Goal: Find specific page/section: Find specific page/section

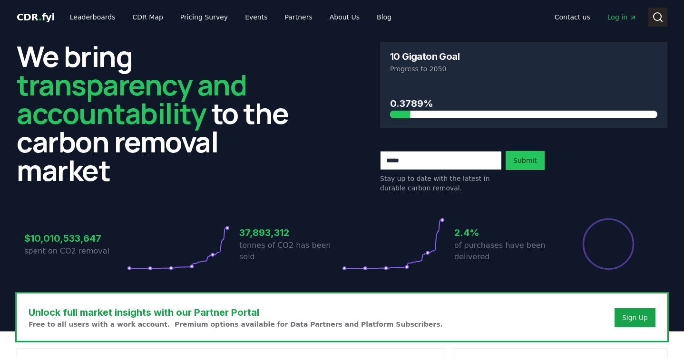
click at [655, 15] on icon at bounding box center [657, 16] width 11 height 11
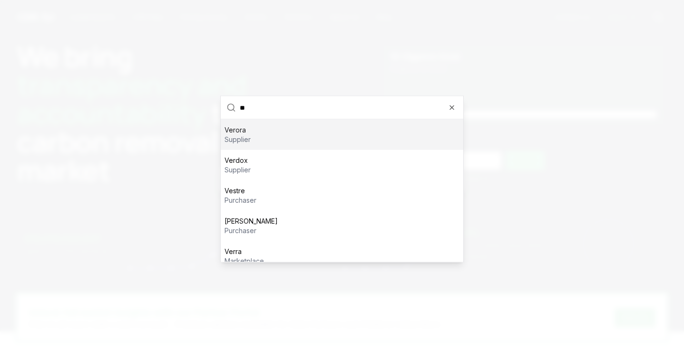
type input "*"
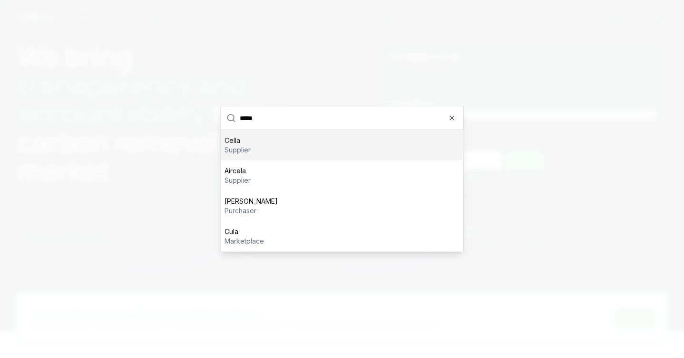
type input "*****"
click at [349, 152] on div "[PERSON_NAME] supplier" at bounding box center [342, 145] width 242 height 30
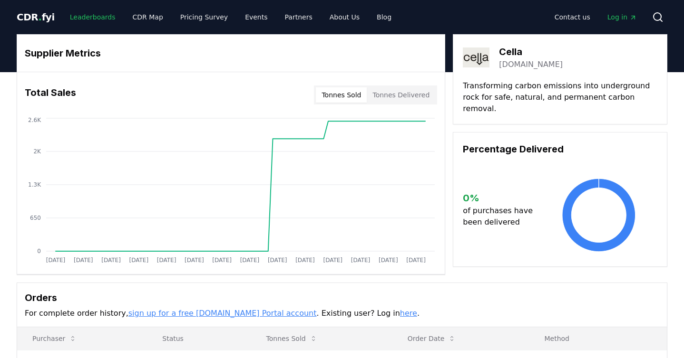
click at [87, 20] on link "Leaderboards" at bounding box center [92, 17] width 61 height 17
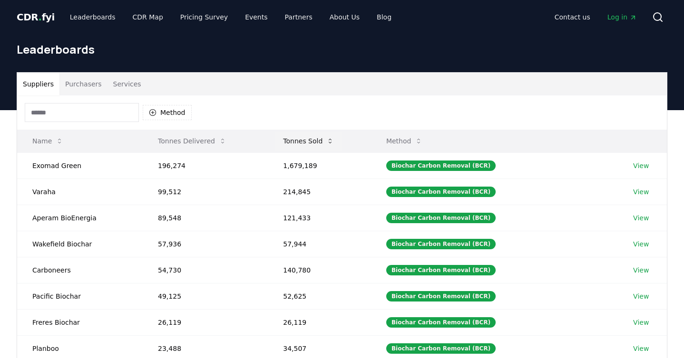
click at [334, 143] on icon at bounding box center [330, 141] width 8 height 8
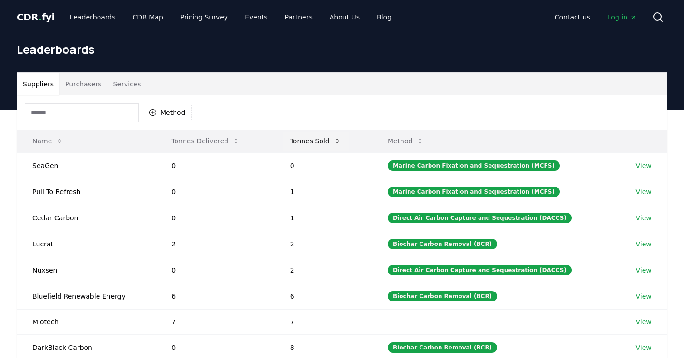
click at [334, 143] on button "Tonnes Sold" at bounding box center [315, 141] width 66 height 19
